Goal: Task Accomplishment & Management: Manage account settings

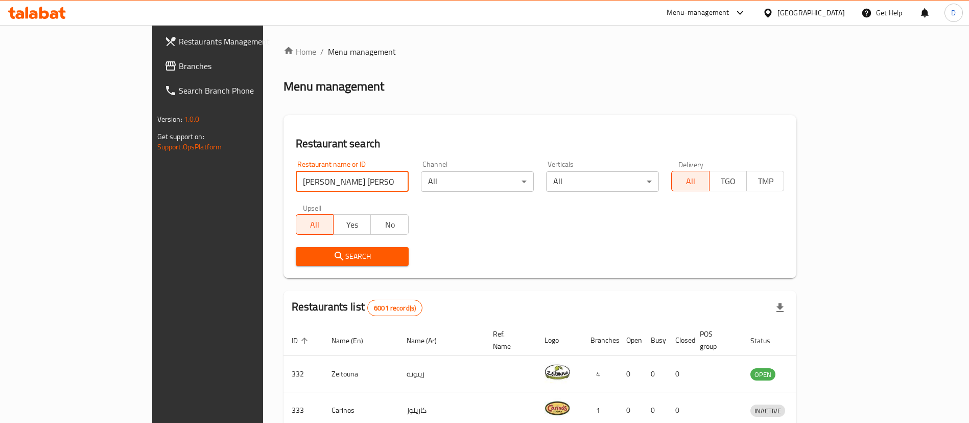
type input "[PERSON_NAME] [PERSON_NAME]"
click button "Search" at bounding box center [352, 256] width 113 height 19
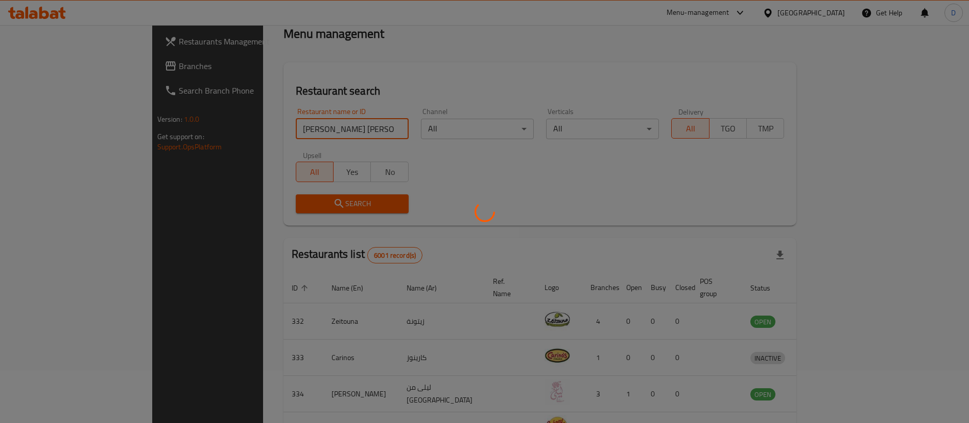
scroll to position [50, 0]
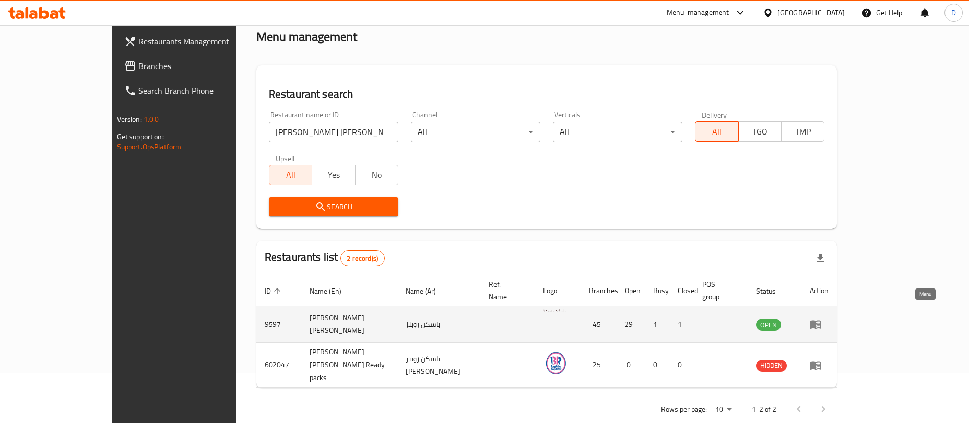
click at [822, 318] on icon "enhanced table" at bounding box center [816, 324] width 12 height 12
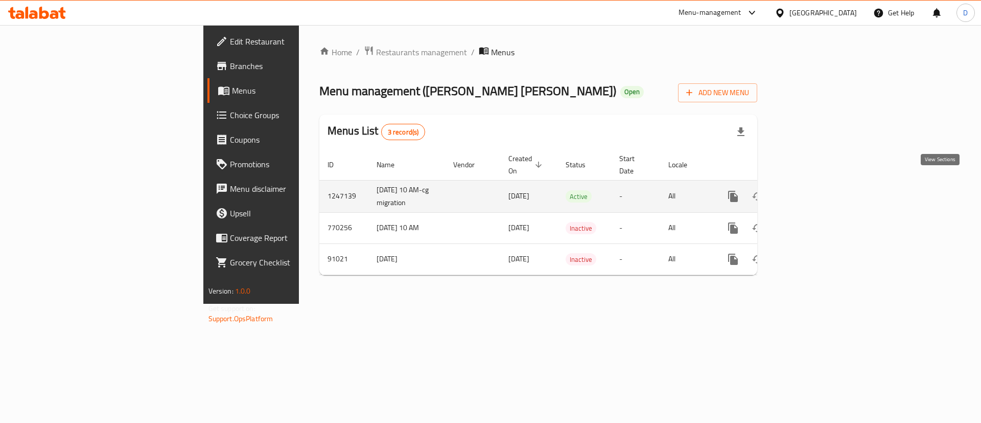
click at [819, 187] on link "enhanced table" at bounding box center [807, 196] width 25 height 25
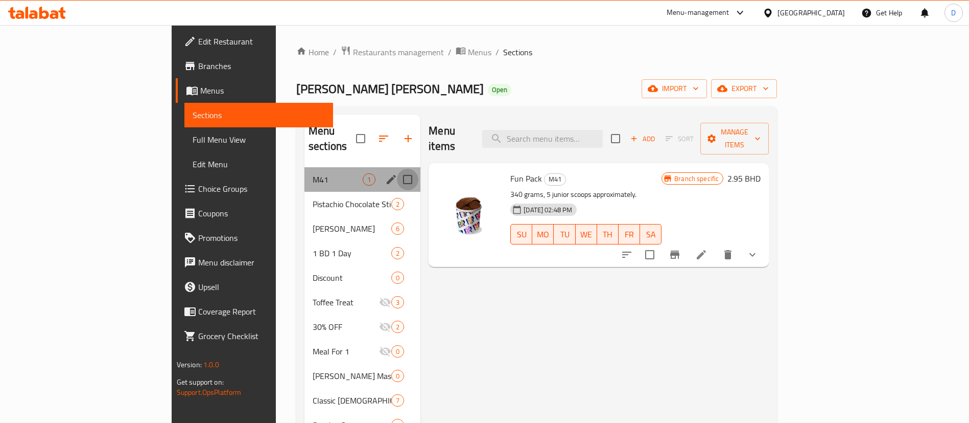
click at [397, 169] on input "Menu sections" at bounding box center [407, 179] width 21 height 21
checkbox input "true"
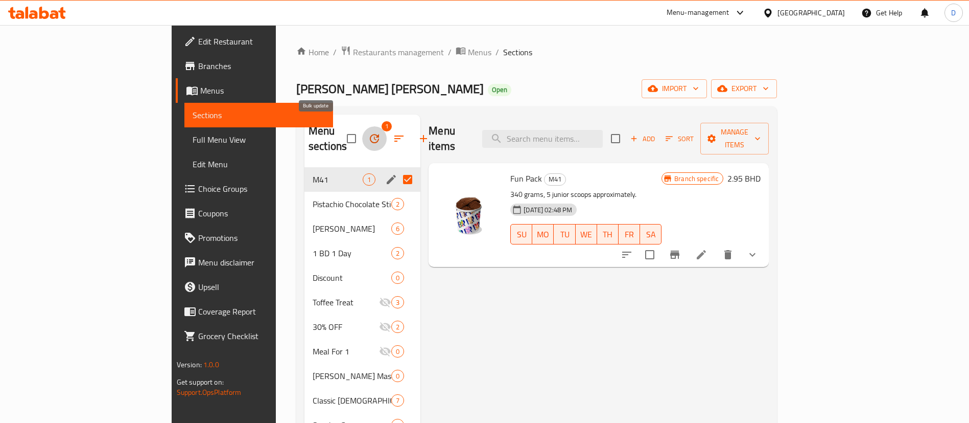
click at [368, 133] on icon "button" at bounding box center [374, 138] width 12 height 12
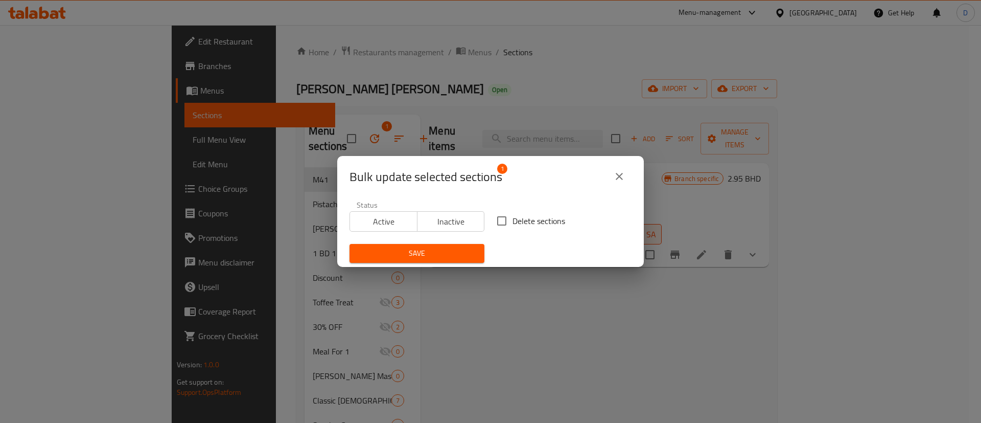
click at [479, 216] on div "Status Active Inactive" at bounding box center [416, 216] width 147 height 43
click at [466, 221] on span "Inactive" at bounding box center [451, 221] width 59 height 15
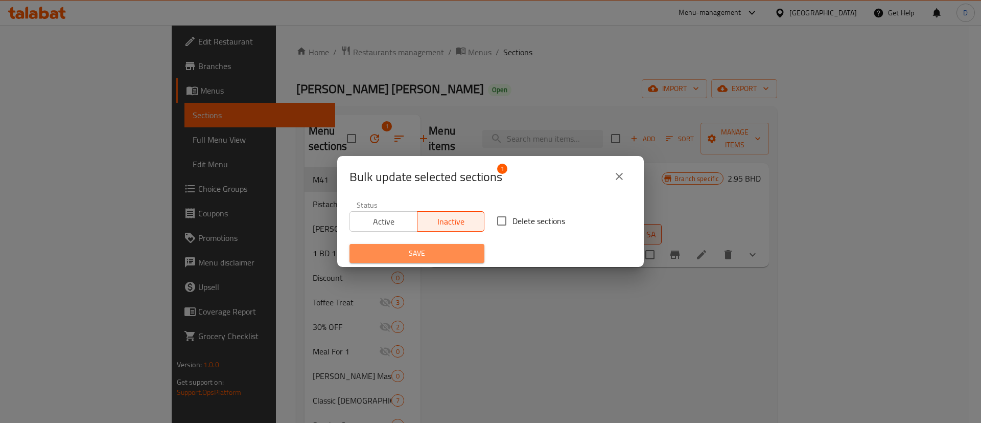
click at [458, 252] on span "Save" at bounding box center [417, 253] width 119 height 13
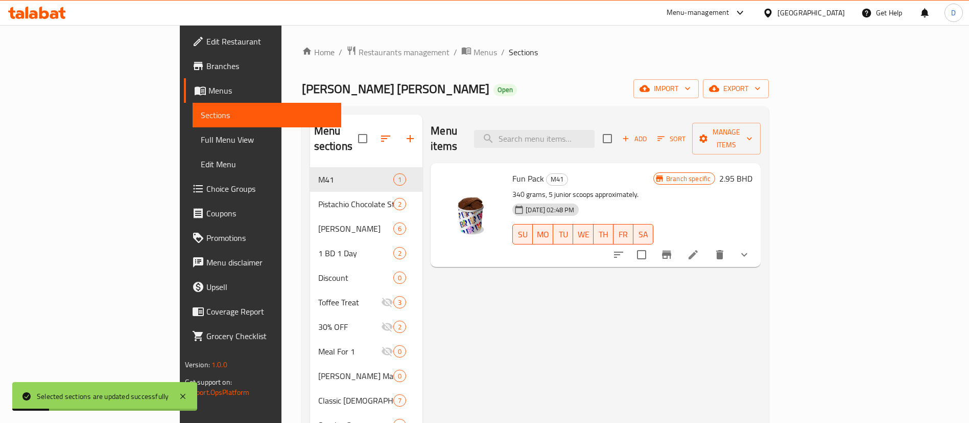
click at [359, 49] on span "Restaurants management" at bounding box center [404, 52] width 91 height 12
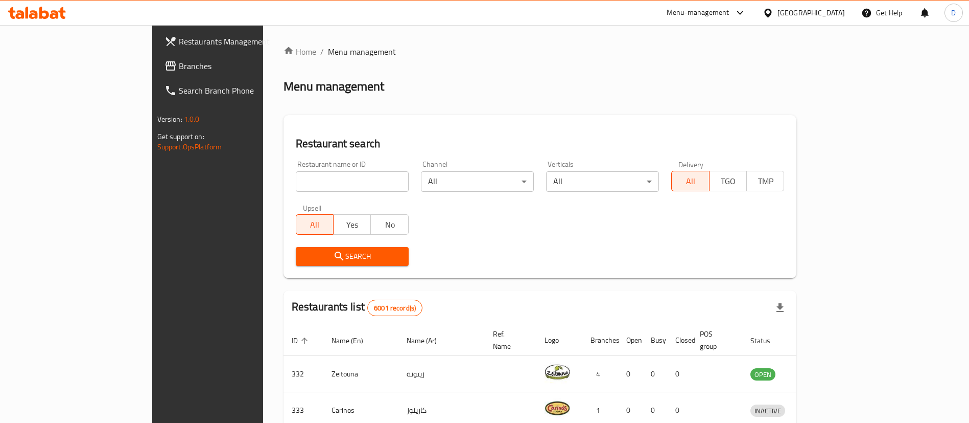
click at [356, 89] on div "Menu management" at bounding box center [541, 86] width 514 height 16
click at [404, 90] on div "Menu management" at bounding box center [541, 86] width 514 height 16
